Goal: Task Accomplishment & Management: Manage account settings

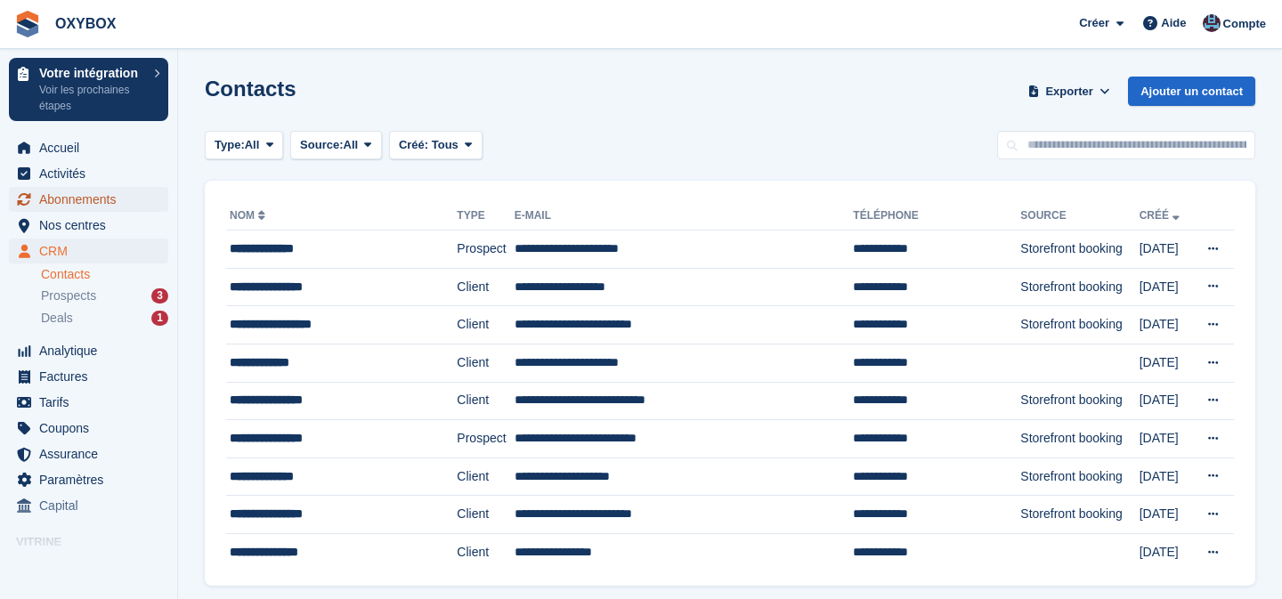
click at [89, 199] on span "Abonnements" at bounding box center [92, 199] width 107 height 25
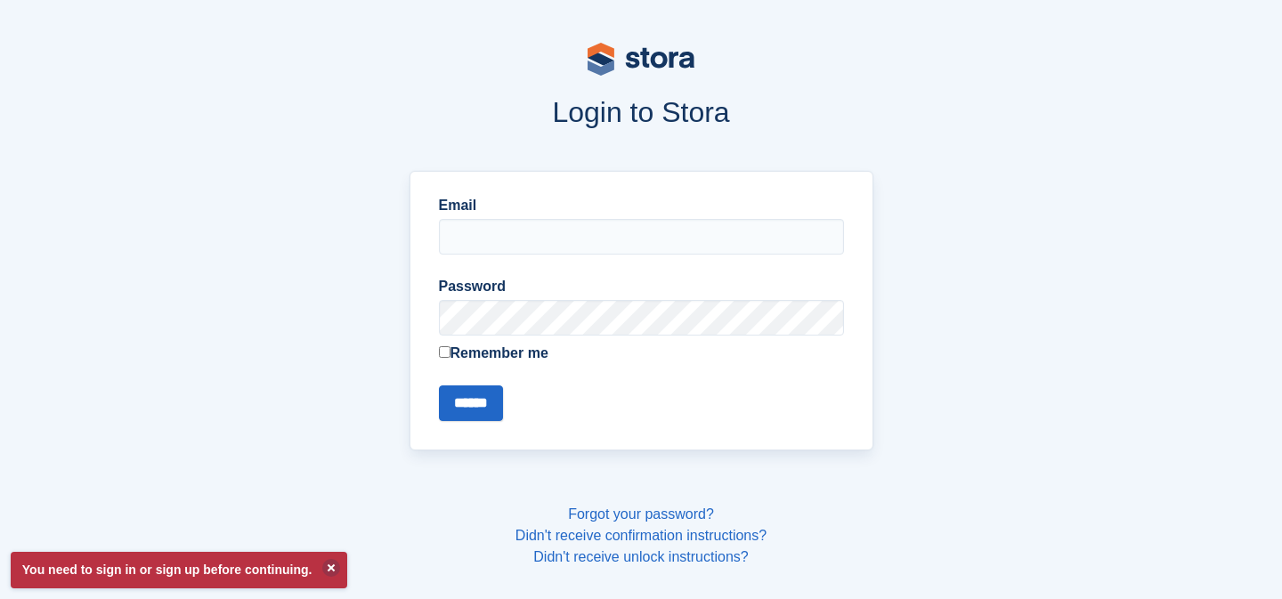
type input "**********"
click at [482, 400] on input "******" at bounding box center [471, 404] width 64 height 36
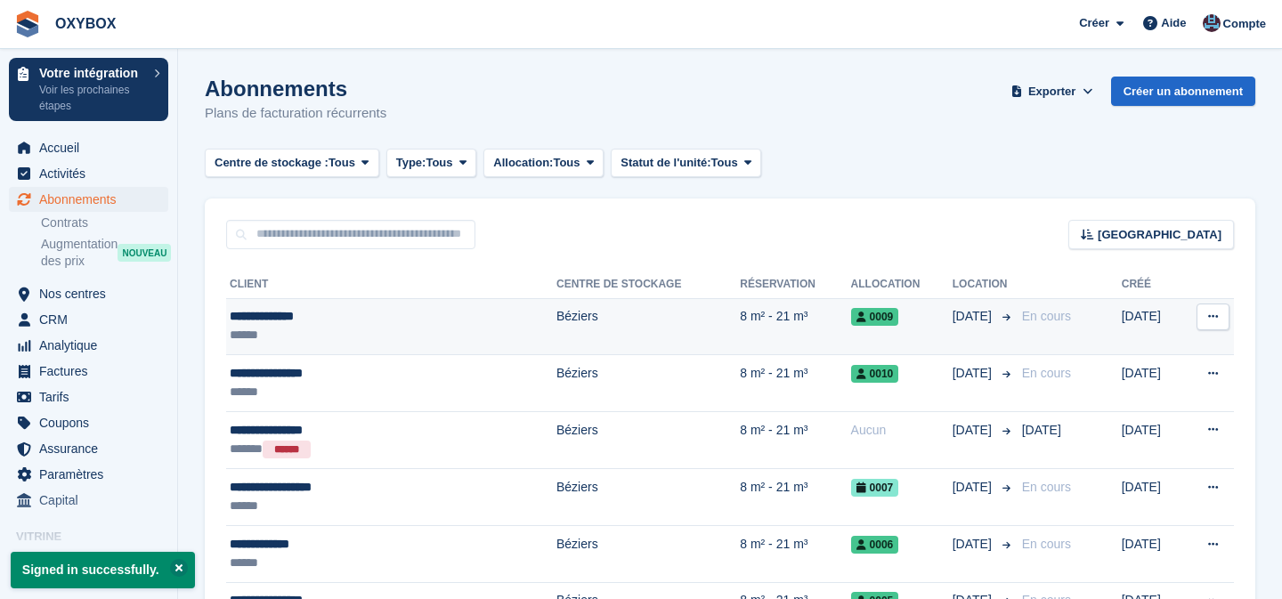
click at [367, 324] on div "**********" at bounding box center [341, 316] width 222 height 19
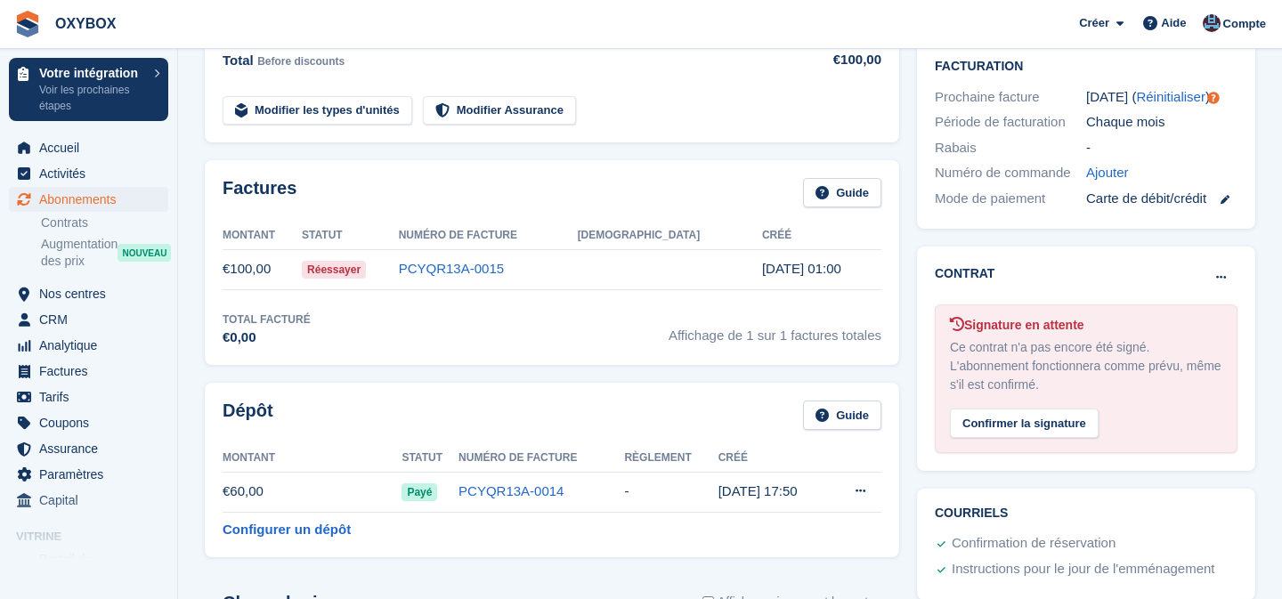
scroll to position [452, 0]
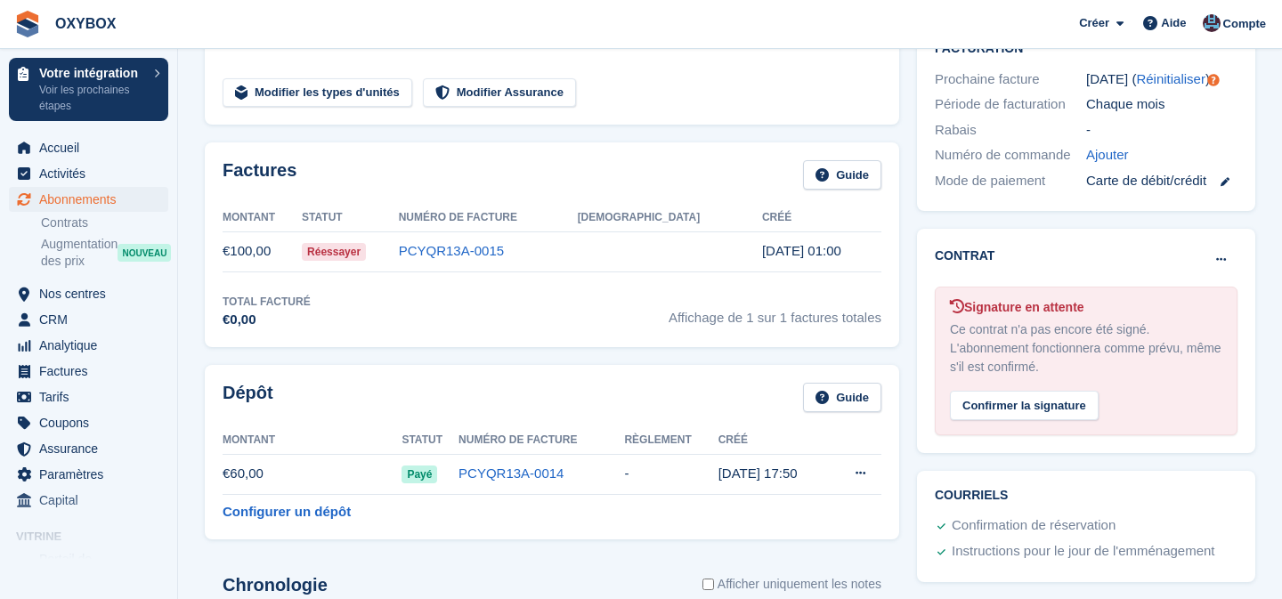
click at [366, 250] on span "Réessayer" at bounding box center [334, 252] width 64 height 18
click at [255, 251] on td "€100,00" at bounding box center [262, 252] width 79 height 40
click at [366, 251] on span "Réessayer" at bounding box center [334, 252] width 64 height 18
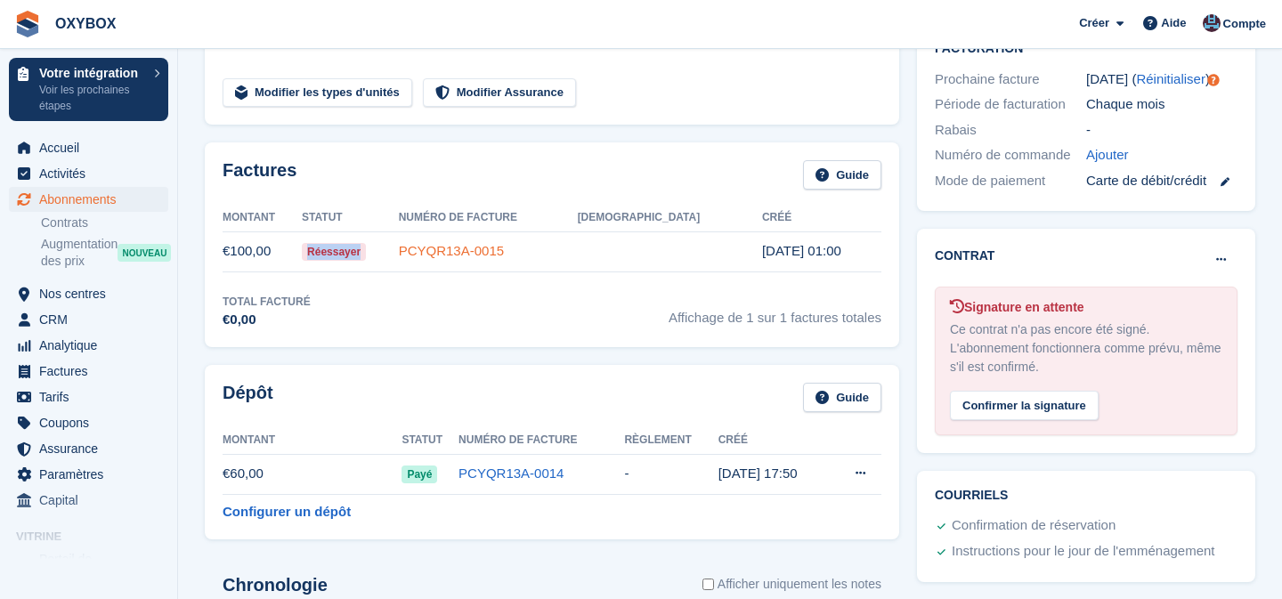
click at [501, 255] on link "PCYQR13A-0015" at bounding box center [451, 250] width 105 height 15
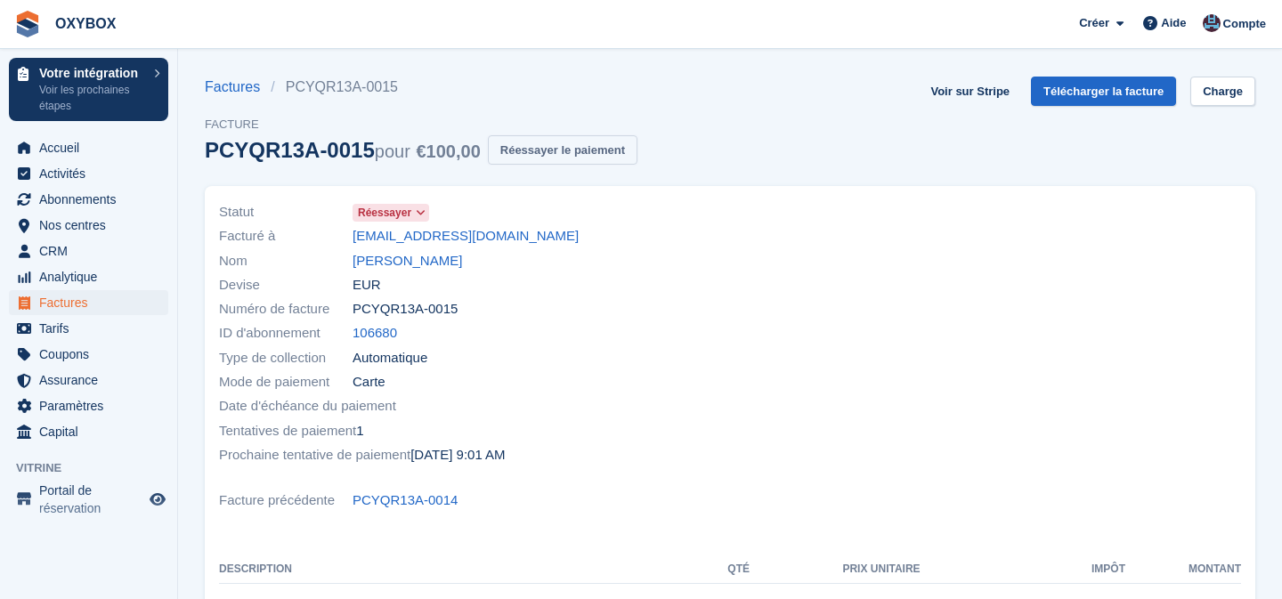
click at [530, 154] on button "Réessayer le paiement" at bounding box center [563, 149] width 150 height 29
click at [954, 94] on link "Voir sur Stripe" at bounding box center [971, 91] width 94 height 29
click at [118, 197] on span "Abonnements" at bounding box center [92, 199] width 107 height 25
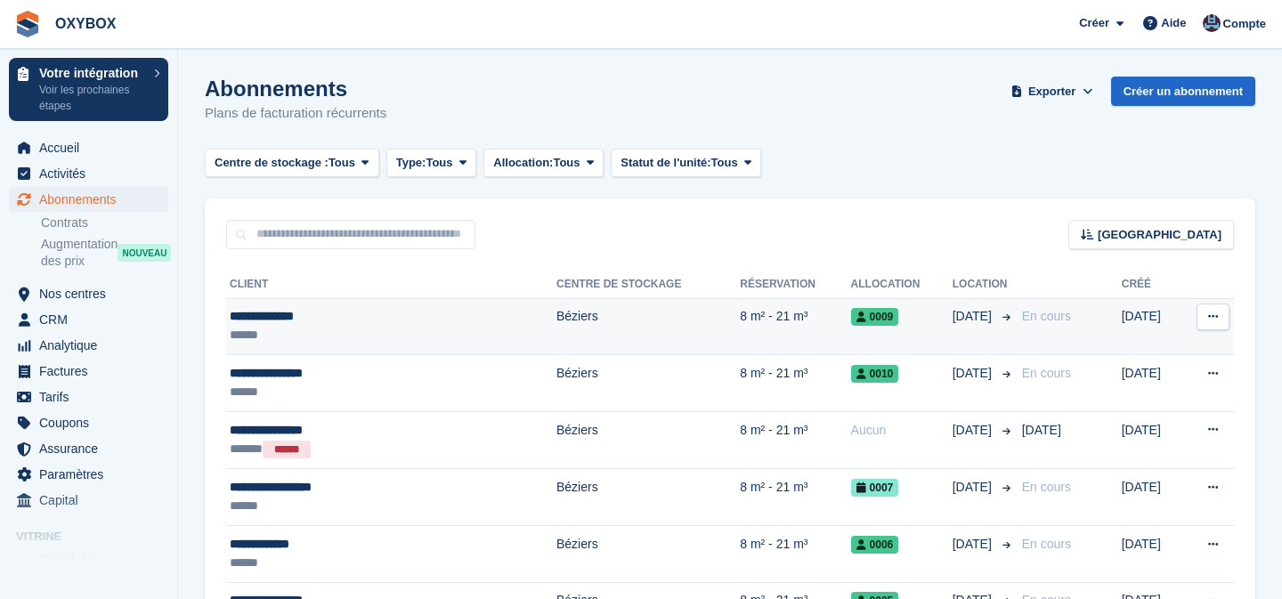
click at [359, 316] on div "**********" at bounding box center [341, 316] width 222 height 19
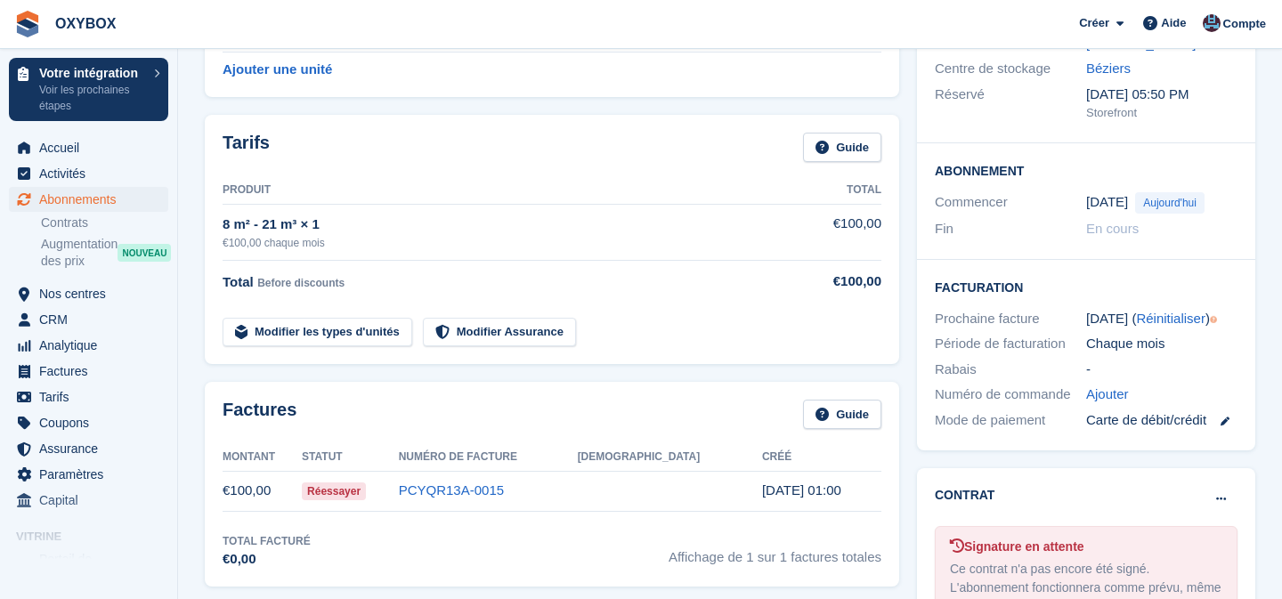
scroll to position [222, 0]
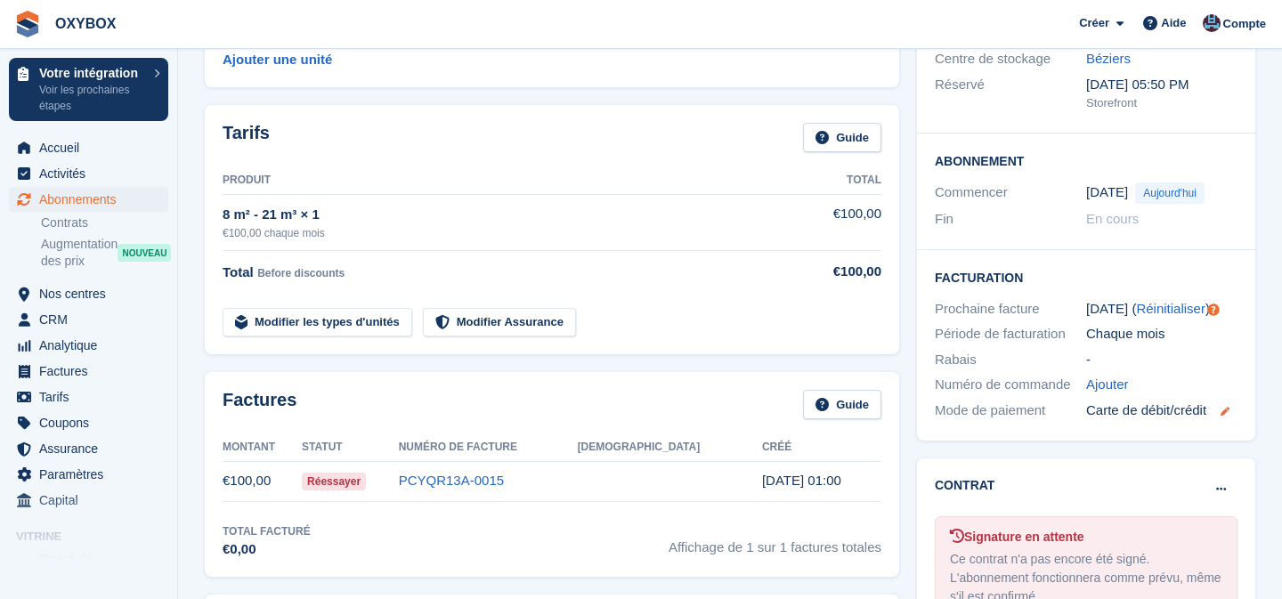
click at [1230, 410] on icon at bounding box center [1225, 411] width 9 height 9
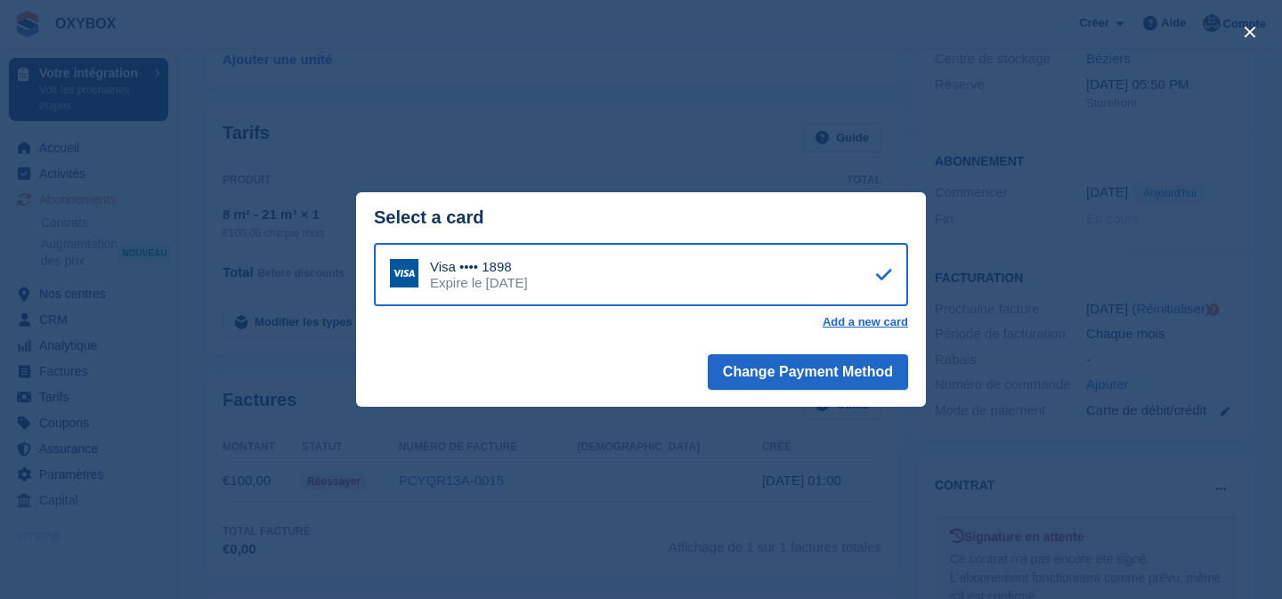
click at [1126, 452] on div "close" at bounding box center [641, 299] width 1282 height 599
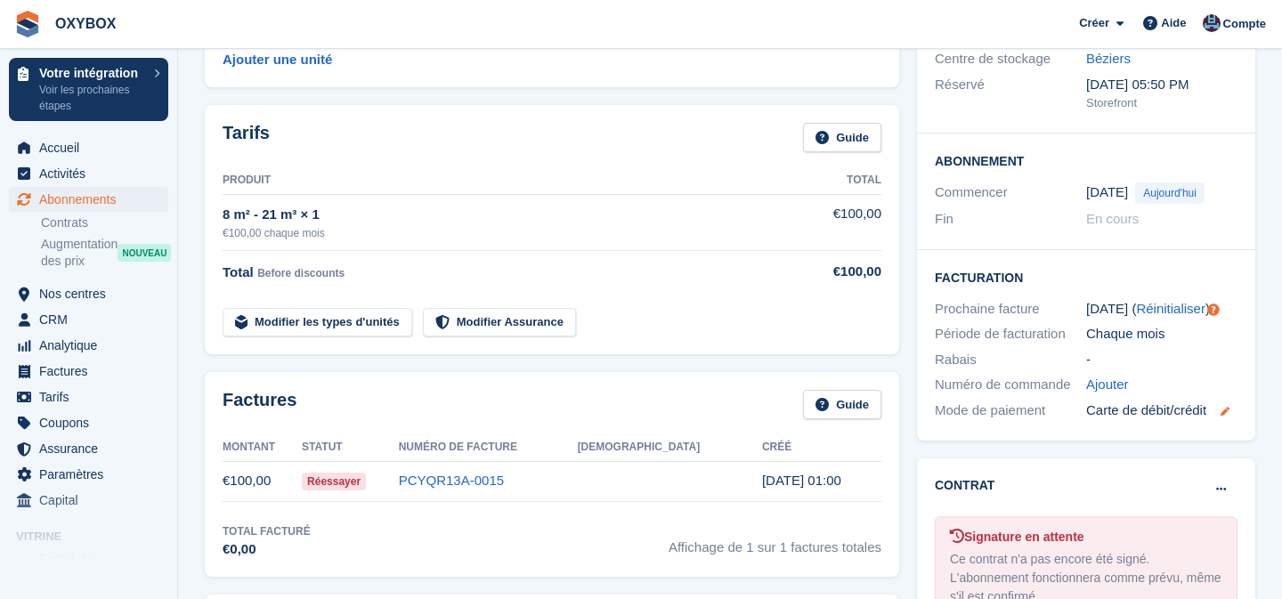
click at [1226, 413] on icon at bounding box center [1225, 411] width 9 height 9
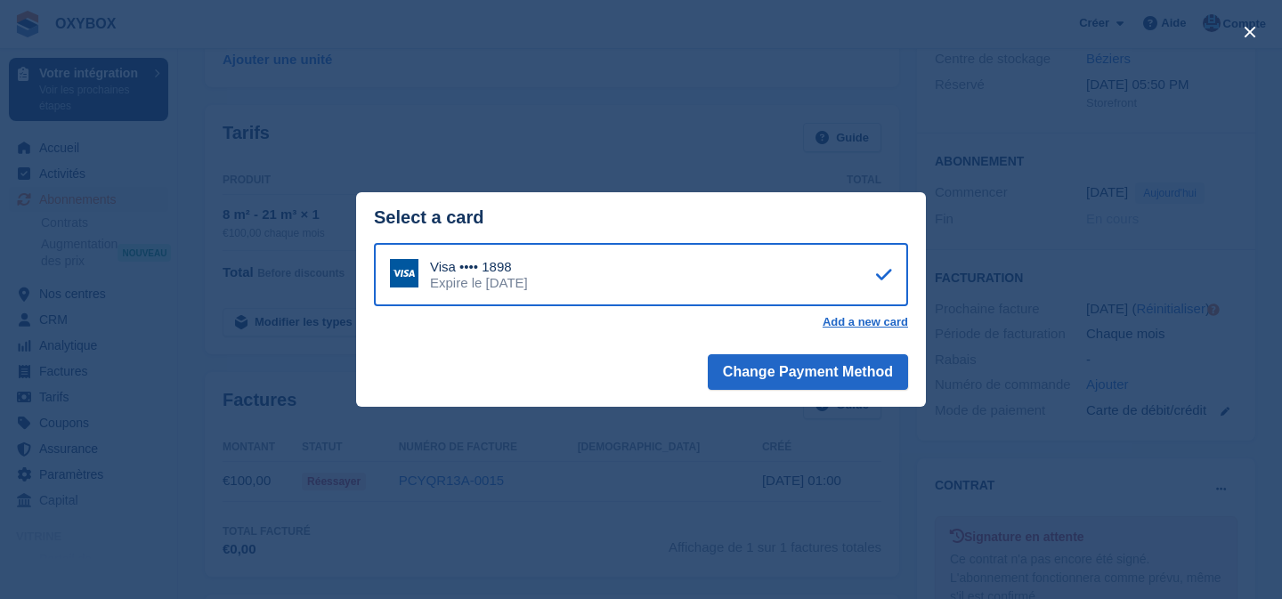
click at [1038, 403] on div "close" at bounding box center [641, 299] width 1282 height 599
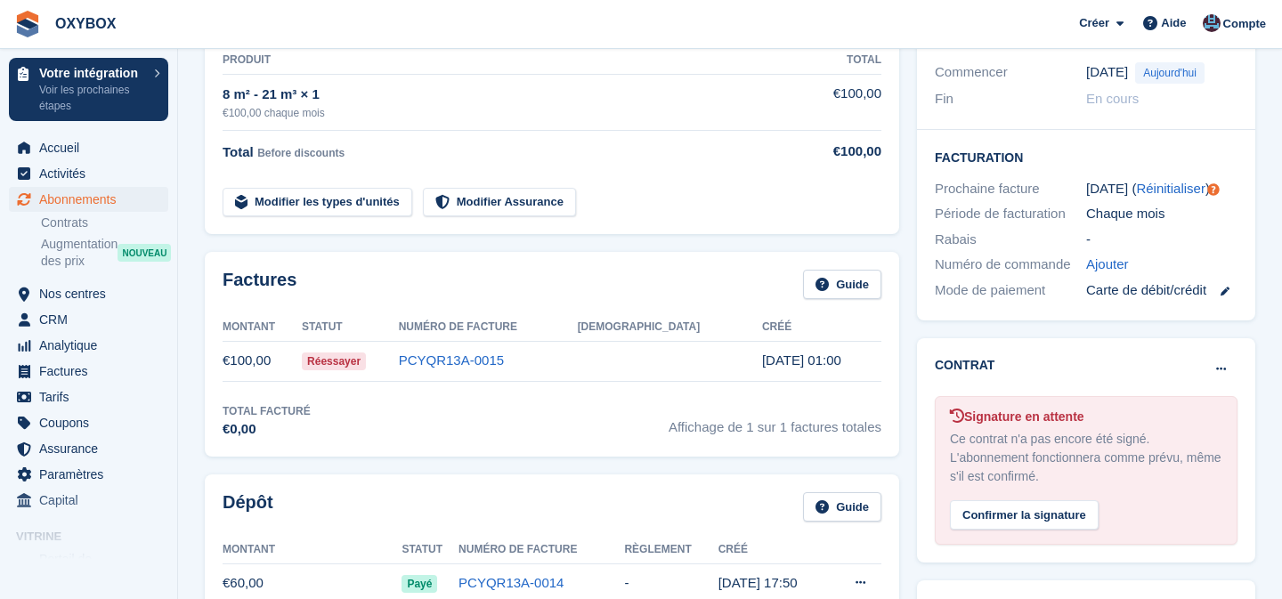
scroll to position [347, 0]
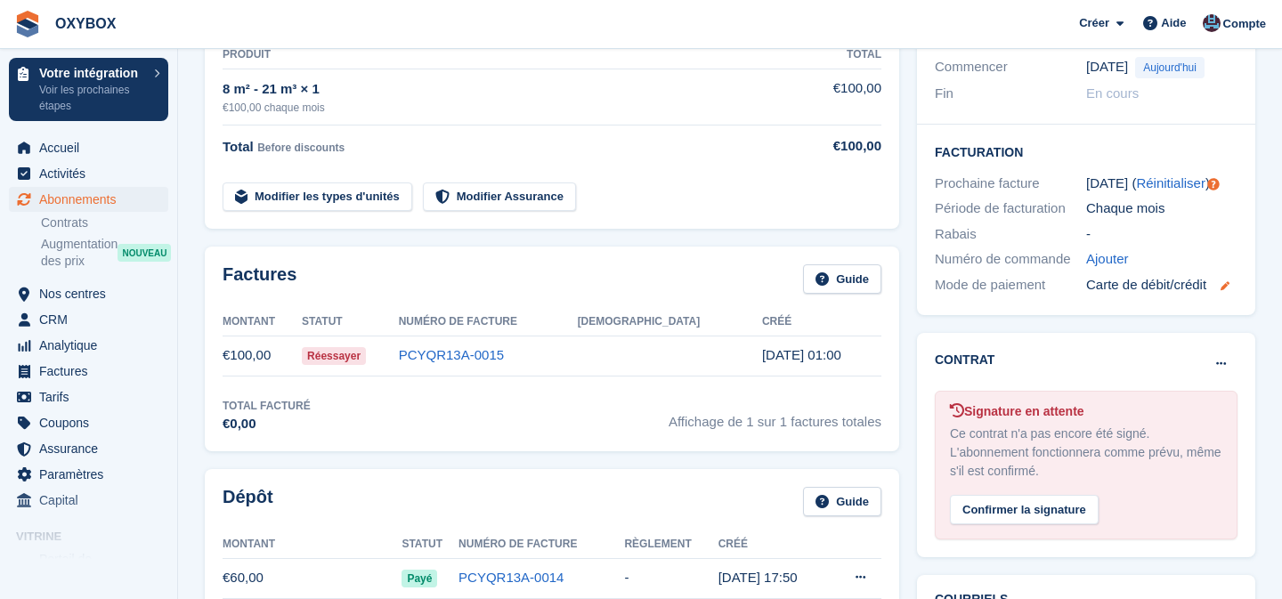
click at [1230, 290] on icon at bounding box center [1225, 285] width 9 height 9
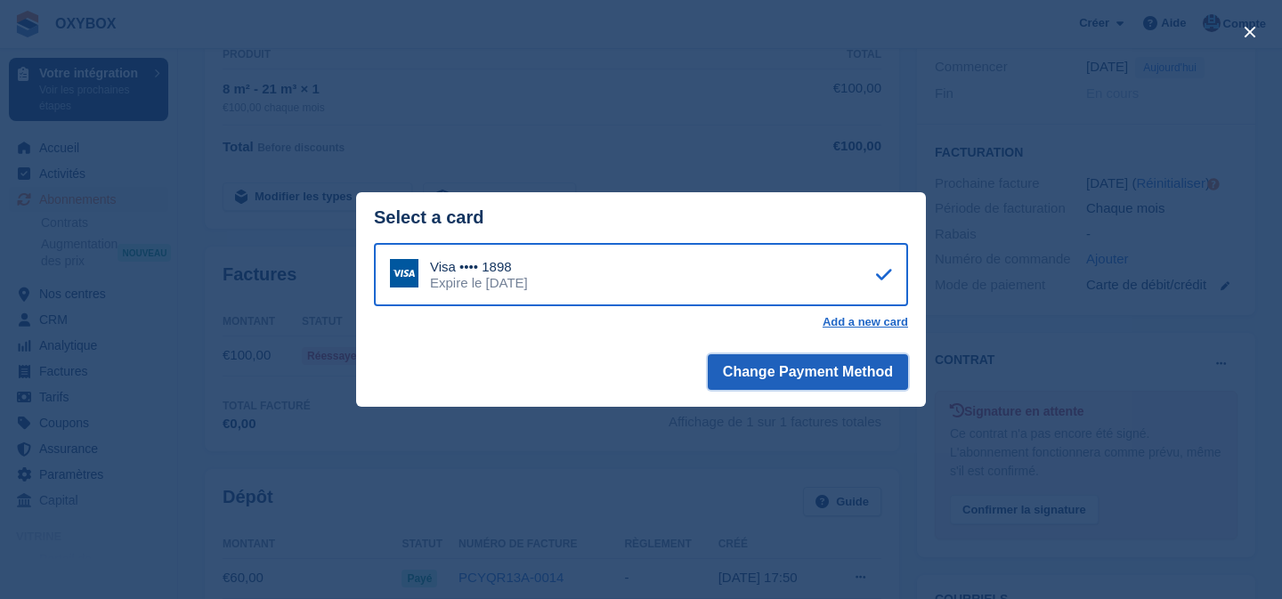
click at [785, 378] on button "Change Payment Method" at bounding box center [808, 372] width 200 height 36
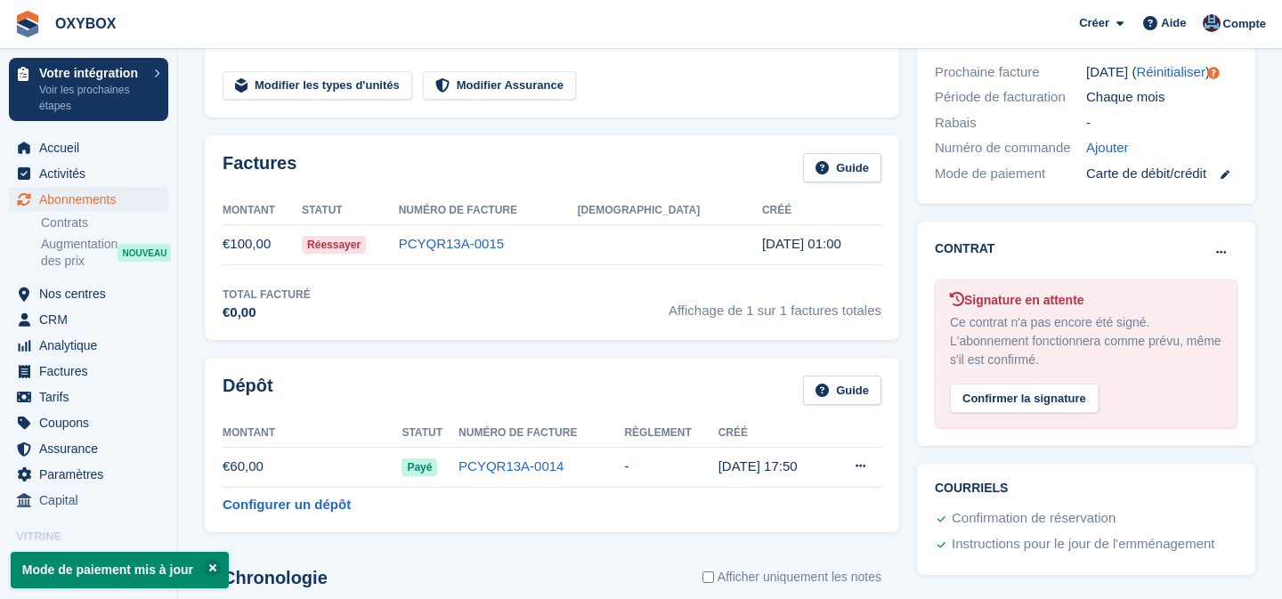
scroll to position [452, 0]
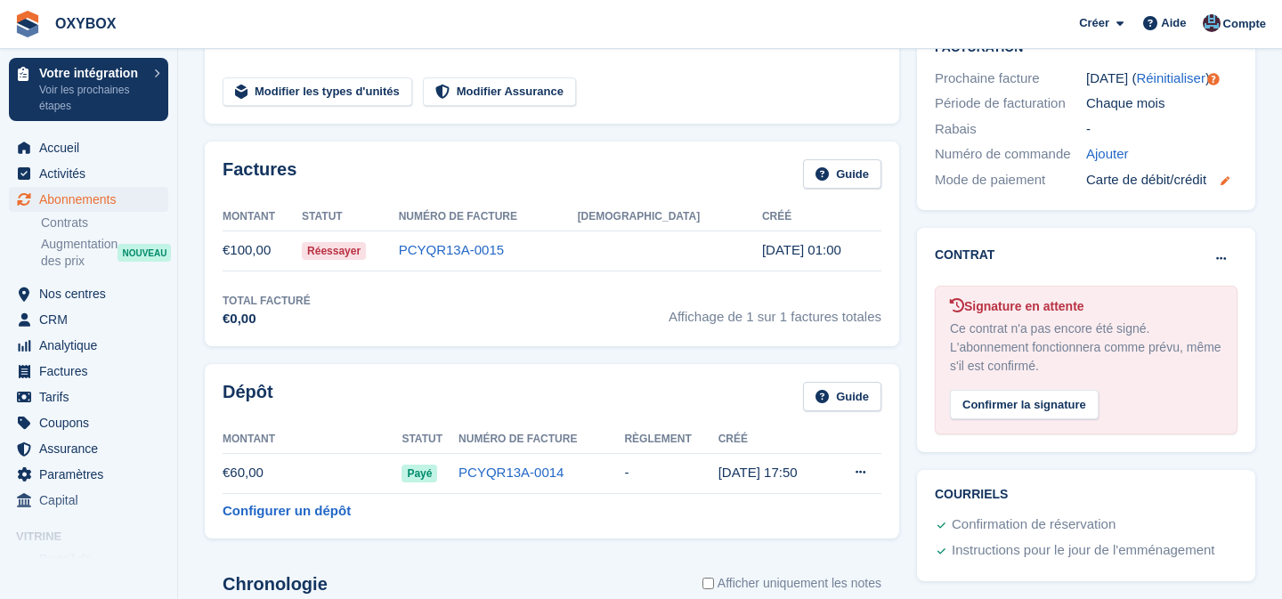
click at [1230, 179] on icon at bounding box center [1225, 180] width 9 height 9
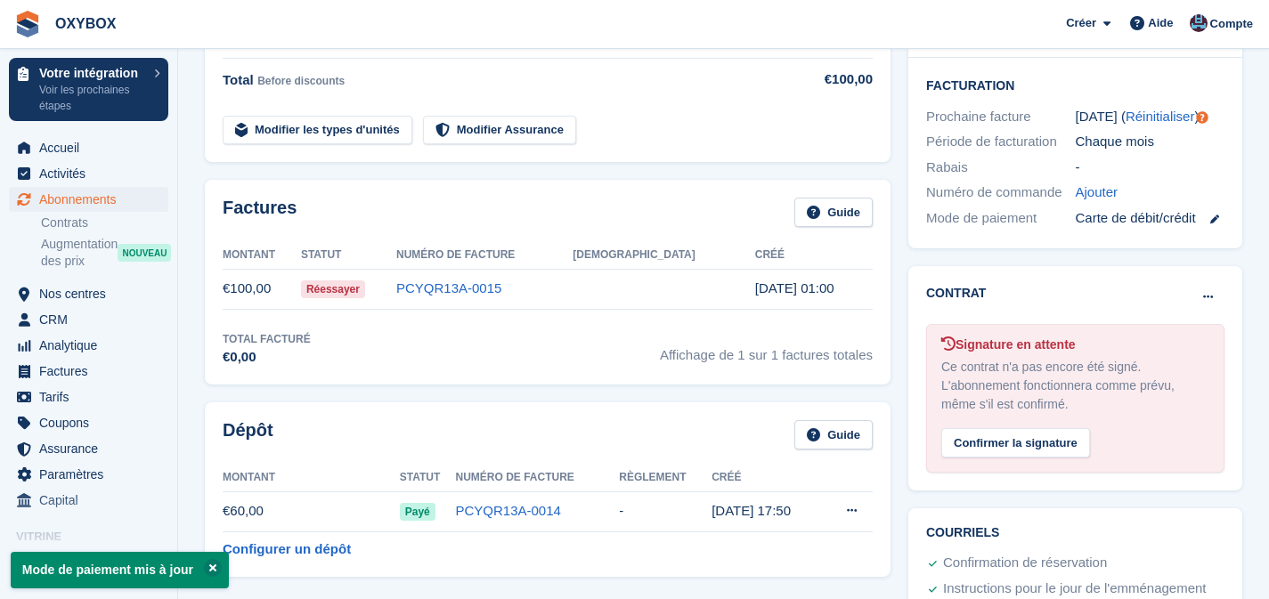
scroll to position [415, 0]
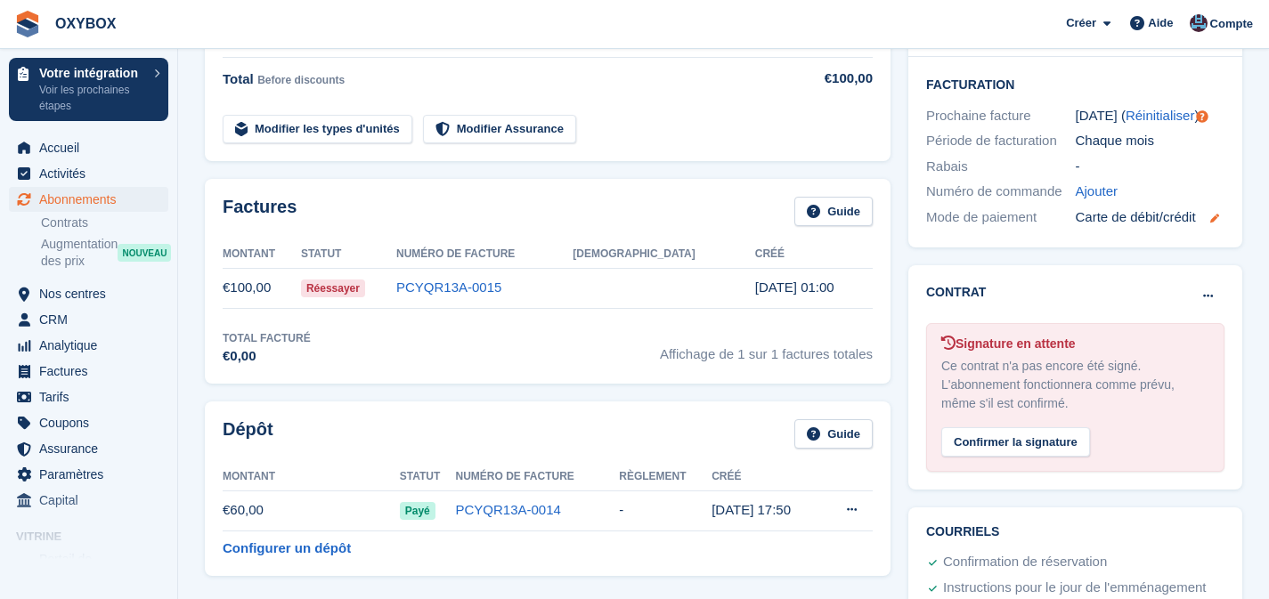
click at [1218, 223] on icon at bounding box center [1214, 218] width 9 height 9
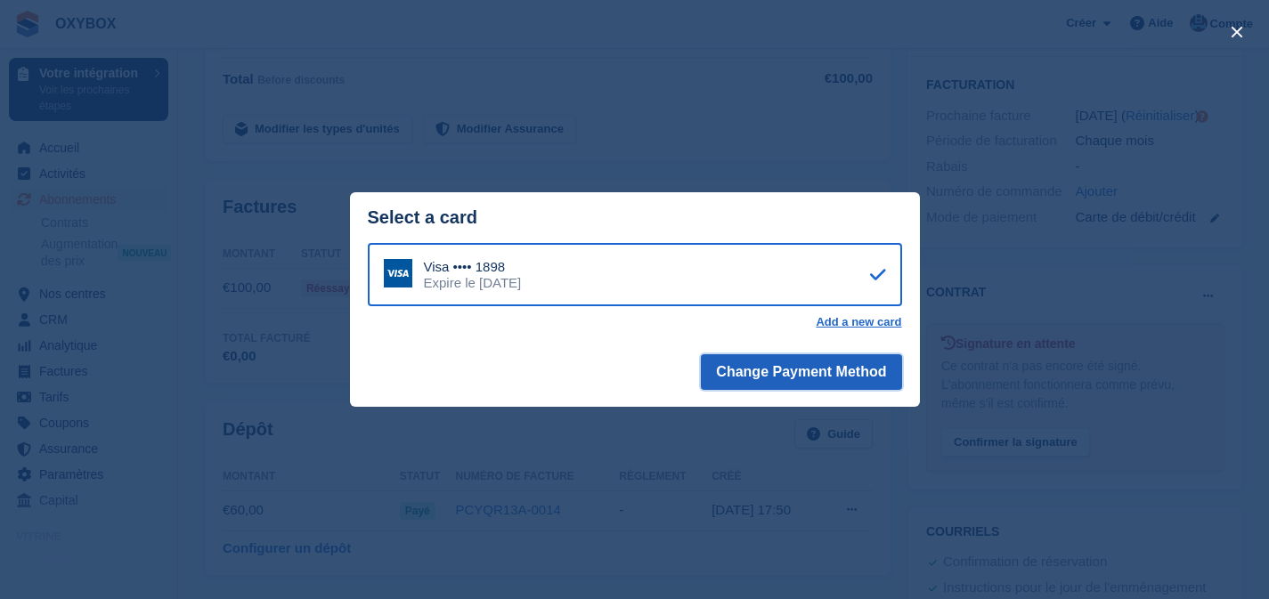
click at [740, 375] on button "Change Payment Method" at bounding box center [801, 372] width 200 height 36
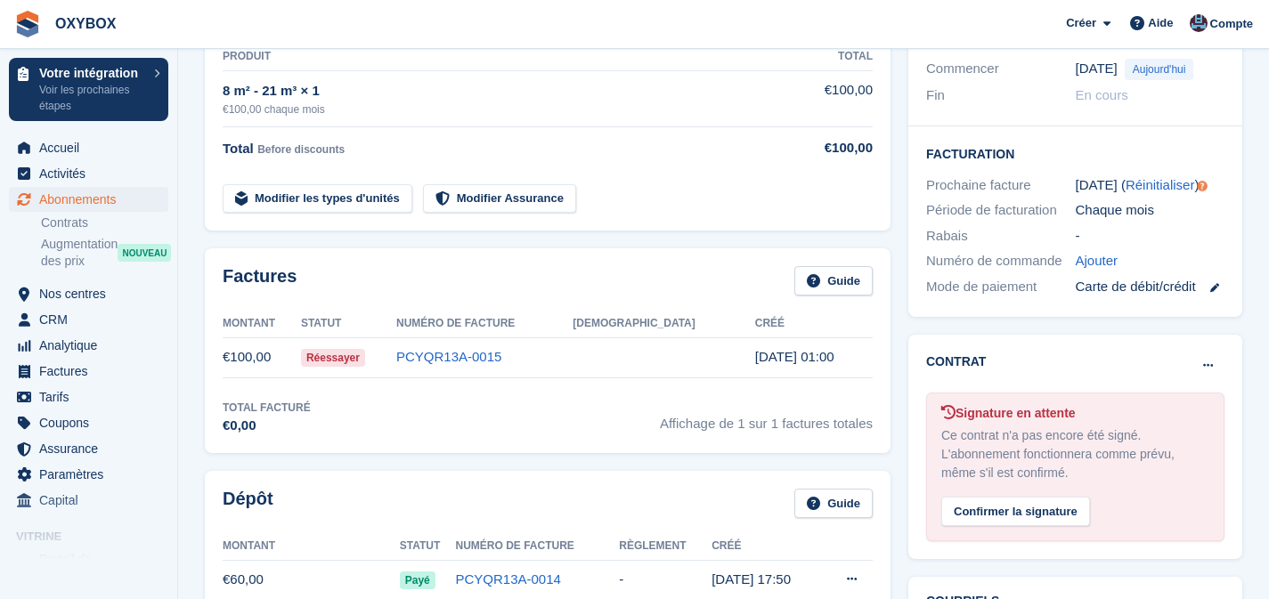
scroll to position [160, 0]
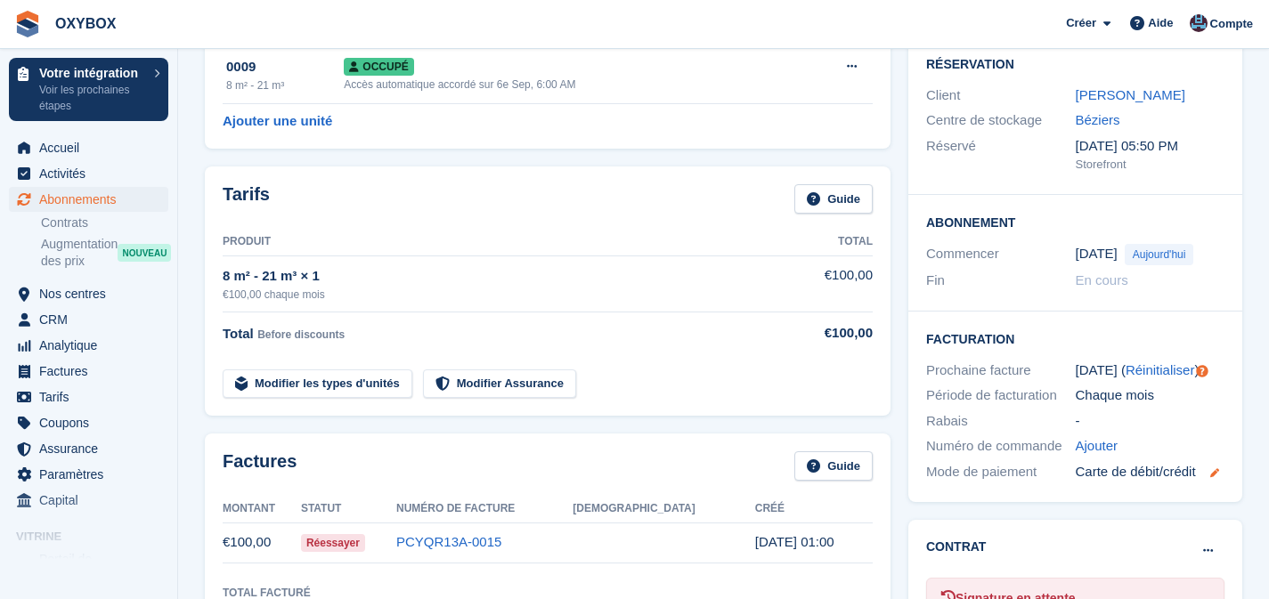
click at [1216, 477] on icon at bounding box center [1214, 472] width 9 height 9
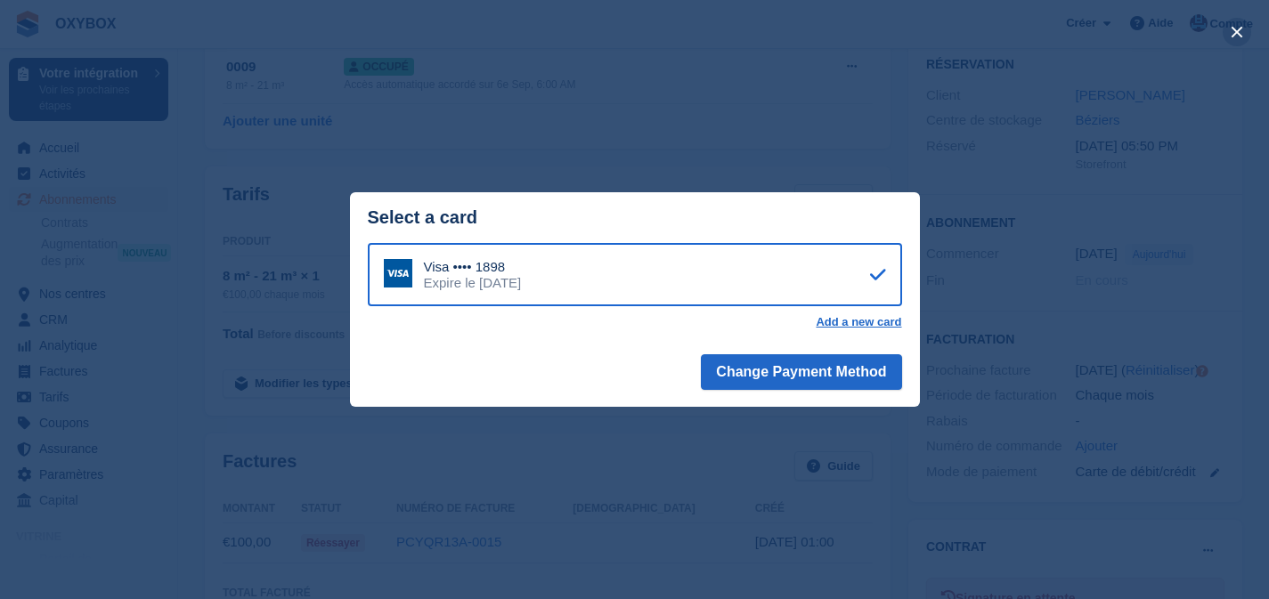
click at [1236, 28] on button "close" at bounding box center [1237, 32] width 28 height 28
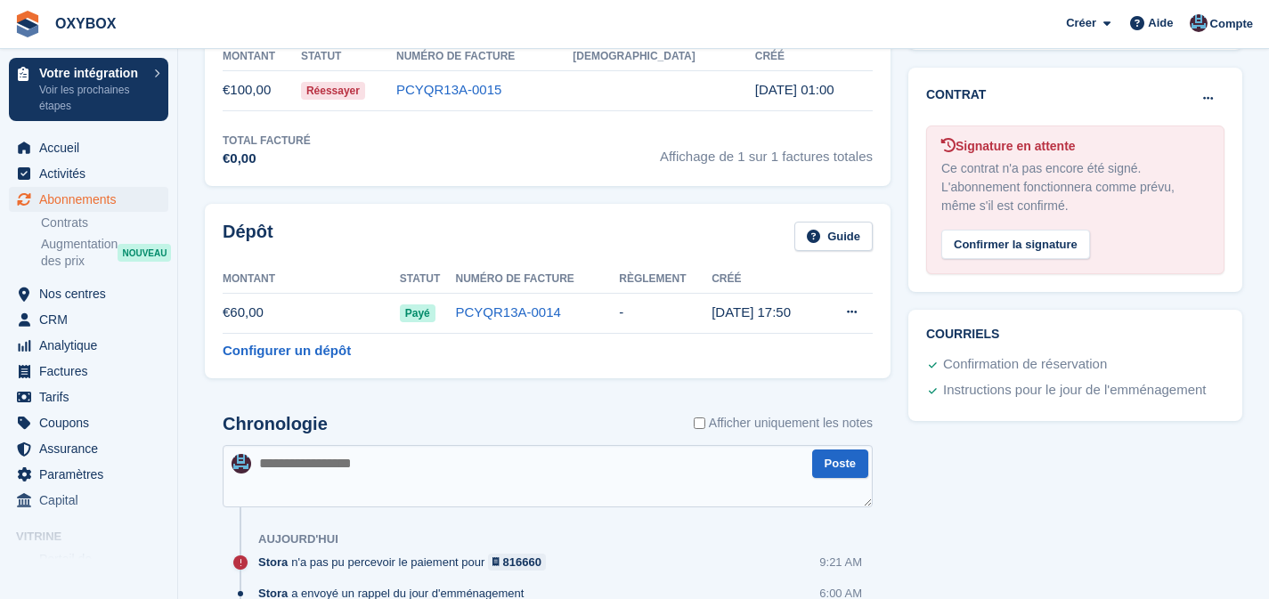
scroll to position [221, 0]
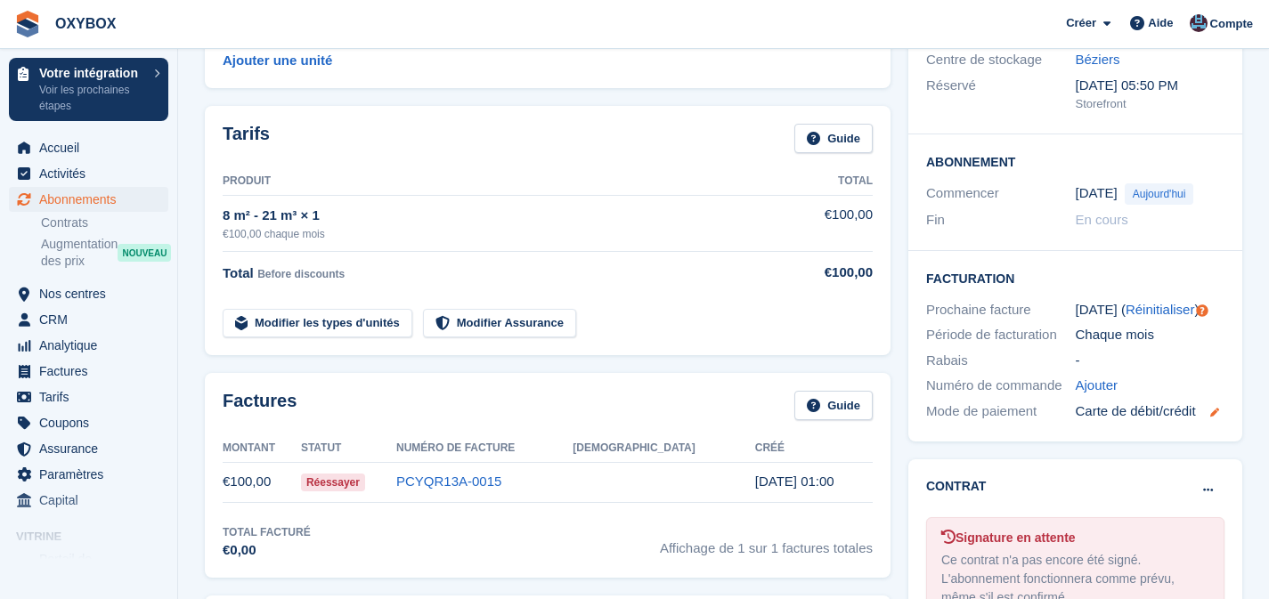
click at [1219, 417] on icon at bounding box center [1214, 412] width 9 height 9
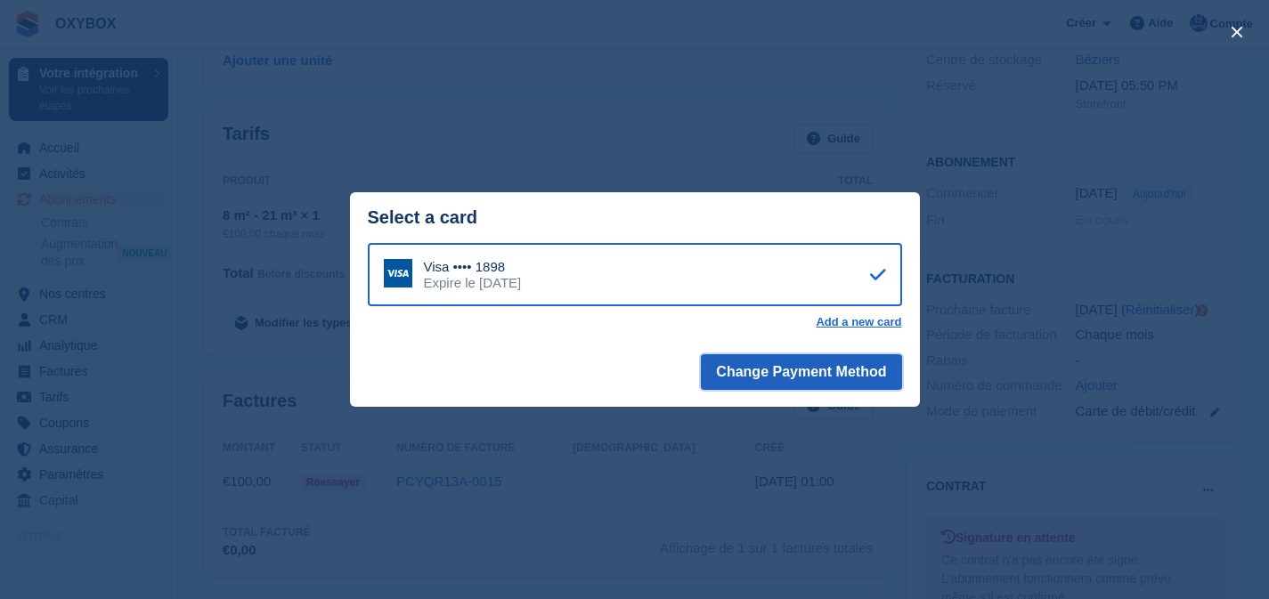
click at [781, 375] on button "Change Payment Method" at bounding box center [801, 372] width 200 height 36
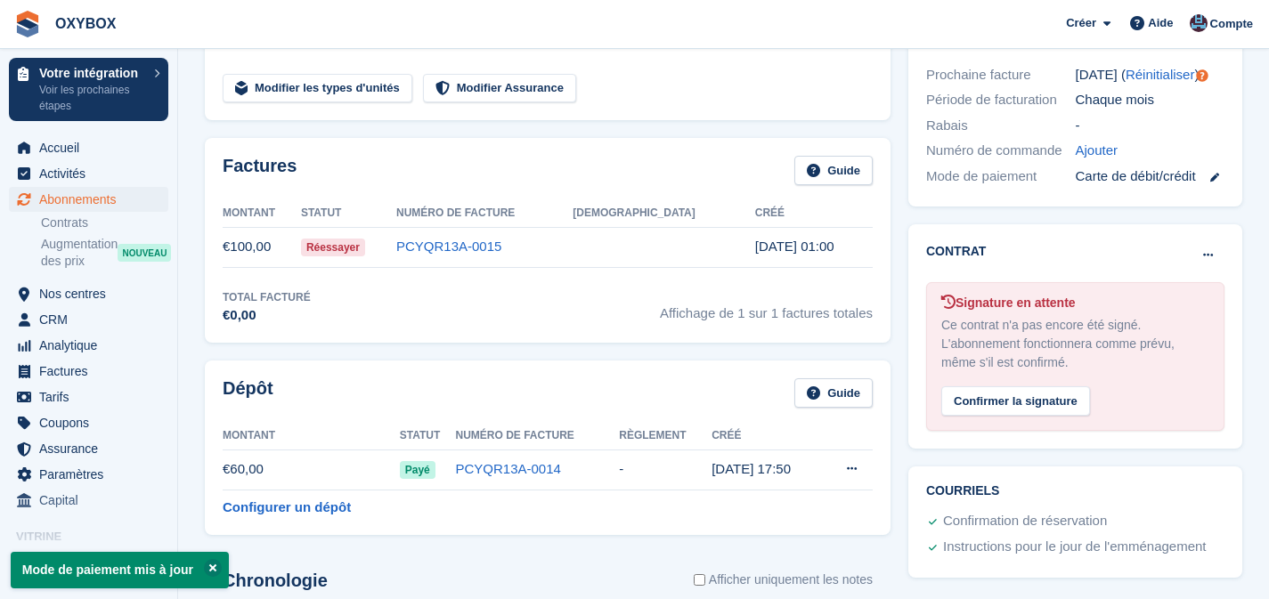
scroll to position [462, 0]
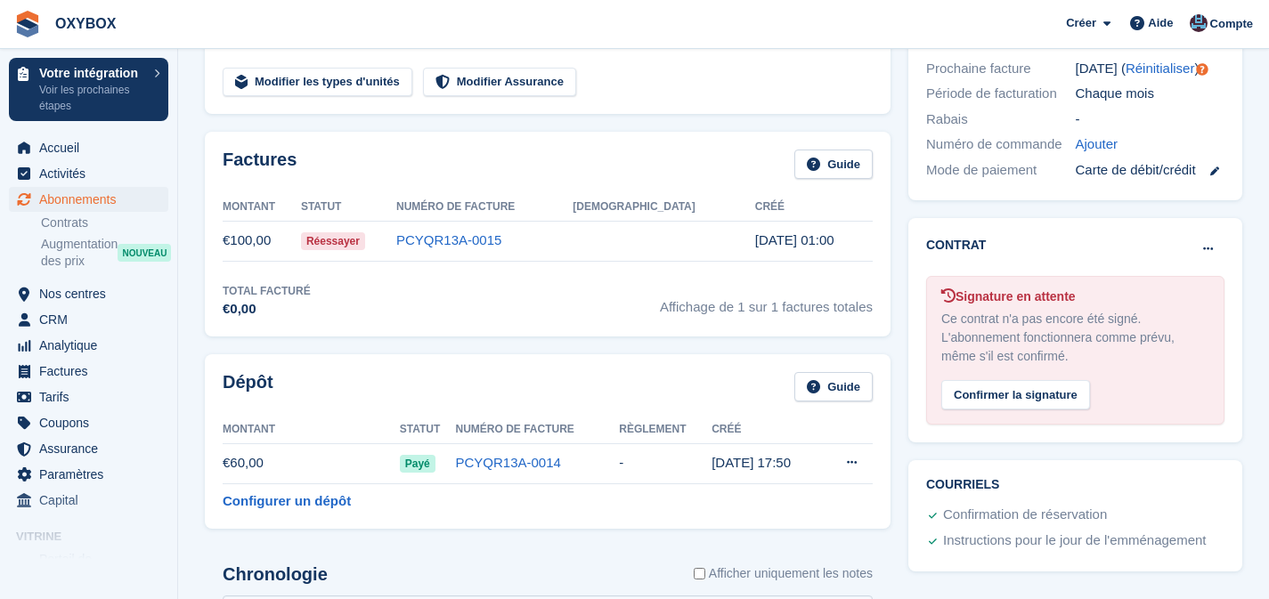
click at [1219, 181] on link at bounding box center [1207, 170] width 23 height 20
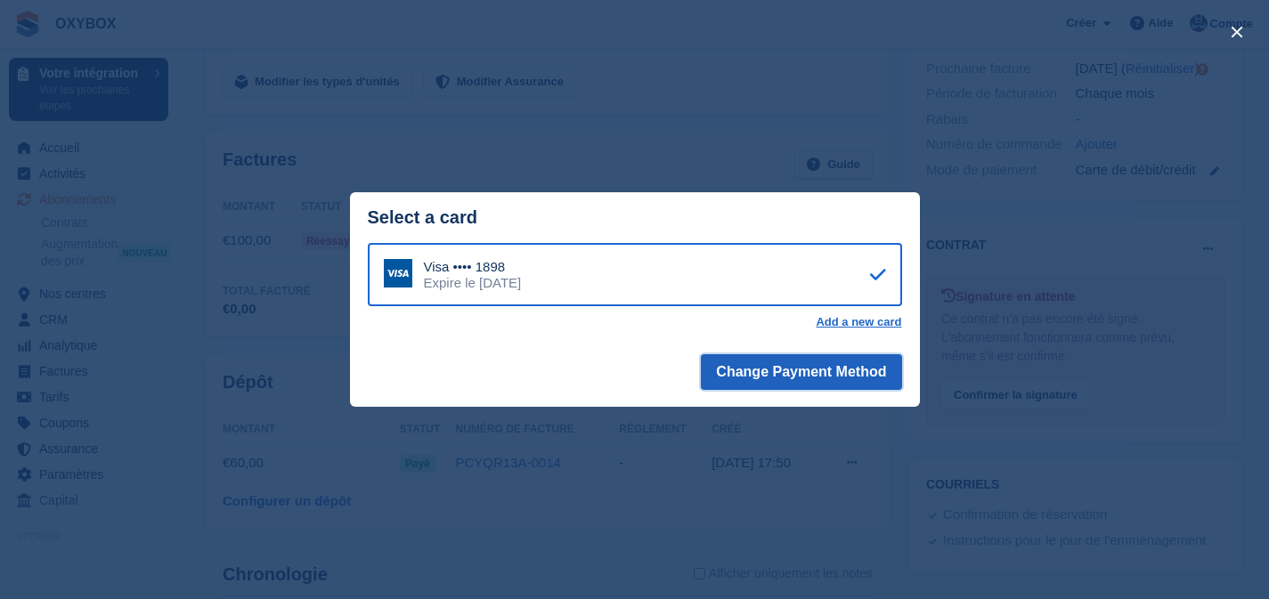
click at [766, 374] on button "Change Payment Method" at bounding box center [801, 372] width 200 height 36
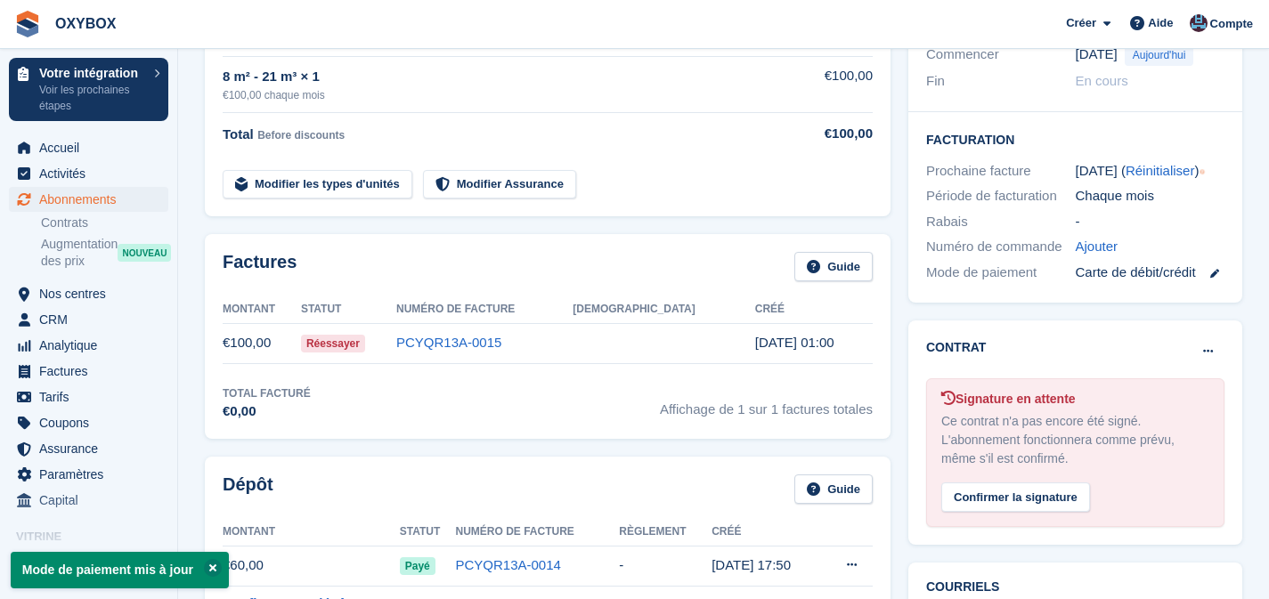
scroll to position [364, 0]
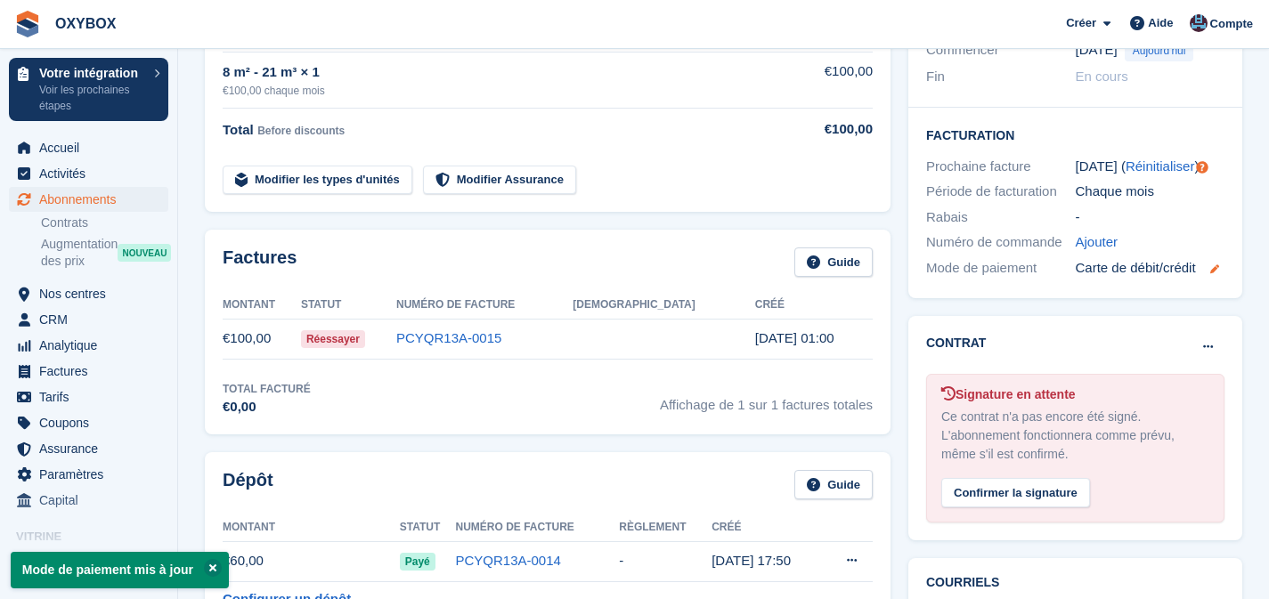
click at [1219, 273] on icon at bounding box center [1214, 268] width 9 height 9
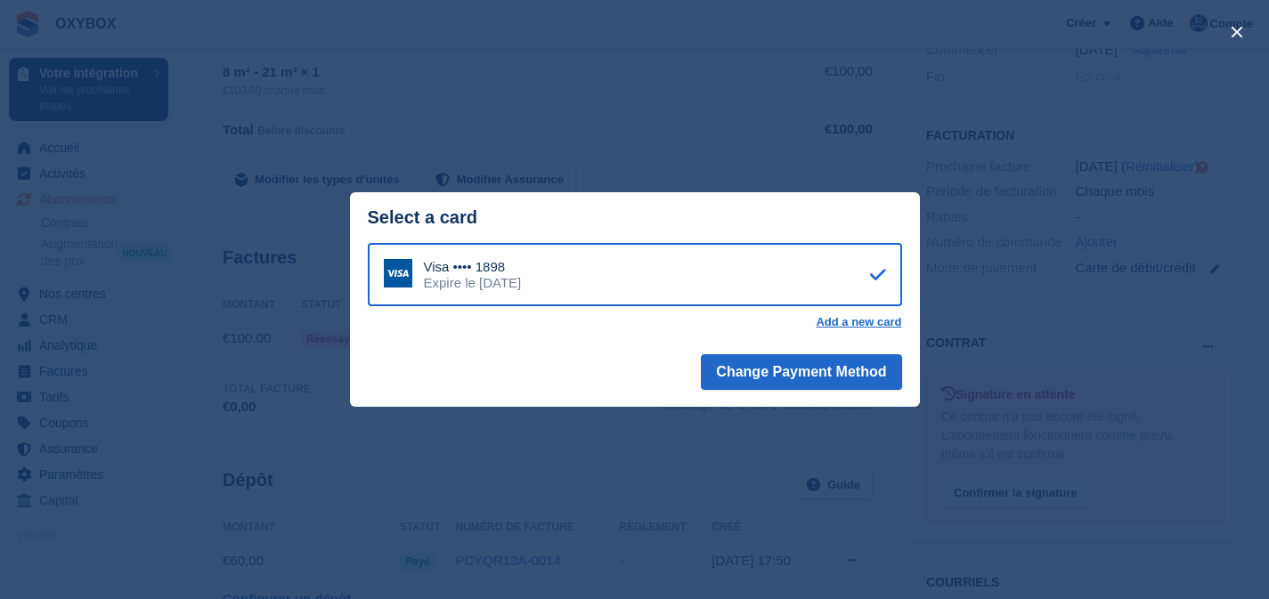
click at [518, 270] on div "Visa •••• 1898" at bounding box center [473, 267] width 98 height 16
click at [739, 365] on button "Change Payment Method" at bounding box center [801, 372] width 200 height 36
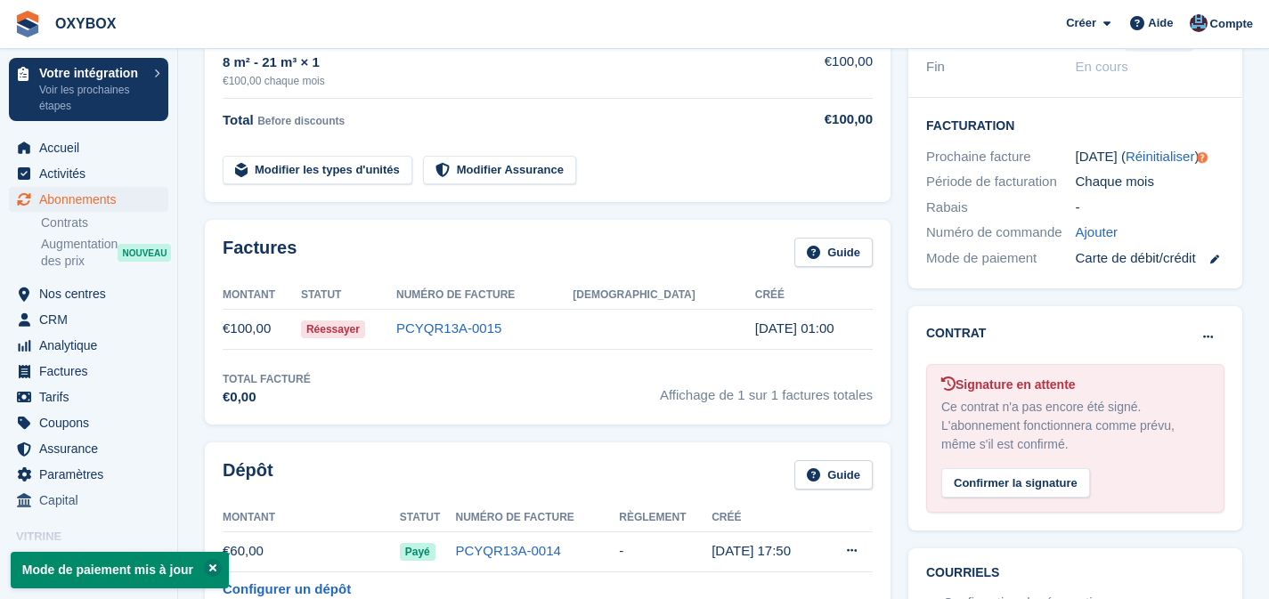
scroll to position [373, 0]
click at [365, 333] on span "Réessayer" at bounding box center [333, 330] width 64 height 18
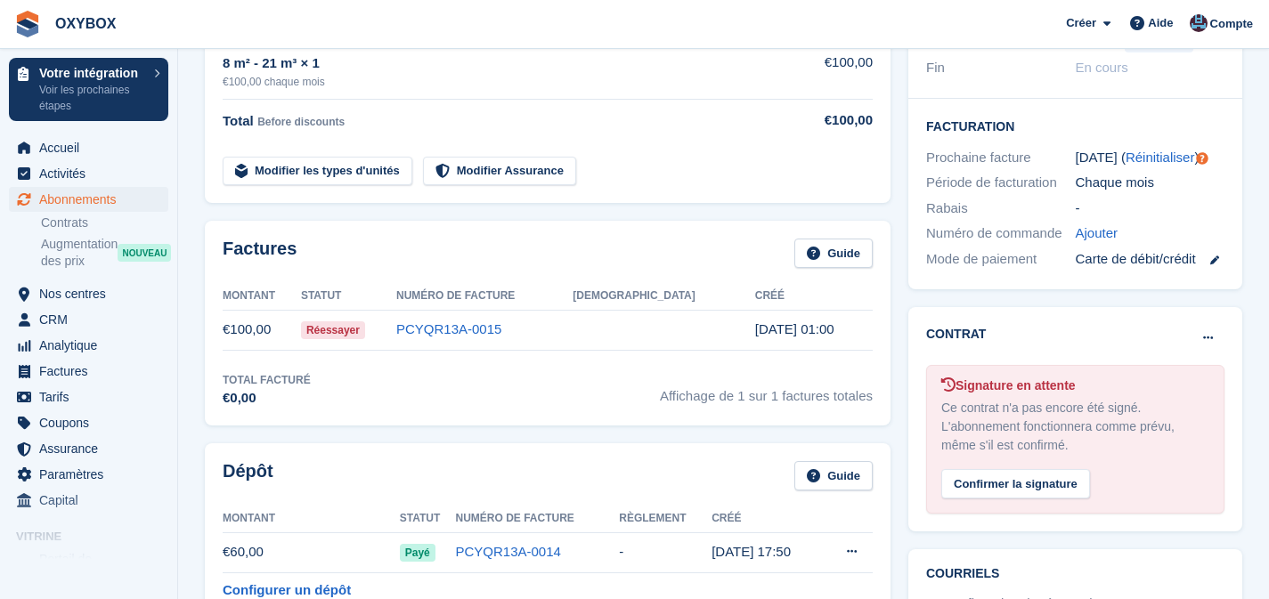
click at [256, 330] on td "€100,00" at bounding box center [262, 330] width 78 height 40
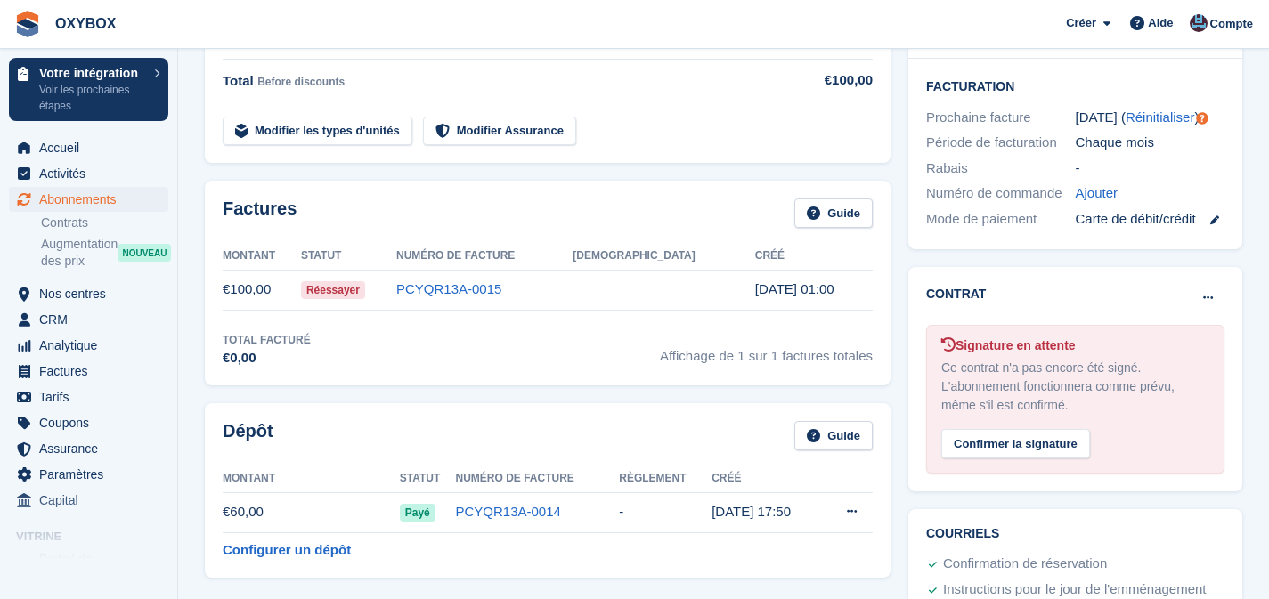
scroll to position [395, 0]
